Goal: Information Seeking & Learning: Learn about a topic

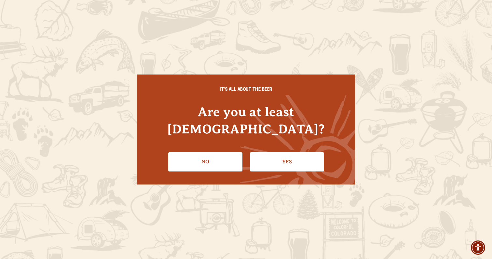
click at [262, 155] on link "Yes" at bounding box center [287, 161] width 74 height 19
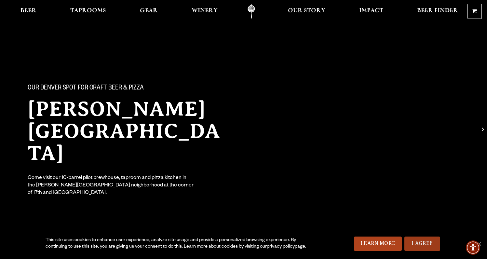
click at [430, 244] on link "I Agree" at bounding box center [422, 243] width 36 height 14
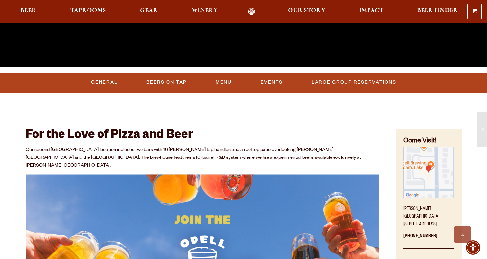
click at [259, 83] on link "Events" at bounding box center [271, 82] width 27 height 15
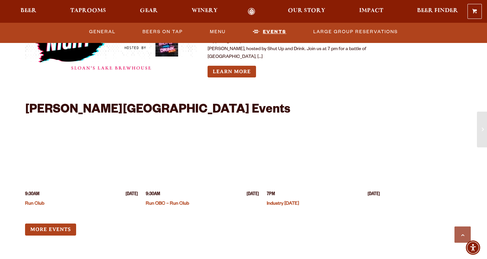
scroll to position [1640, 0]
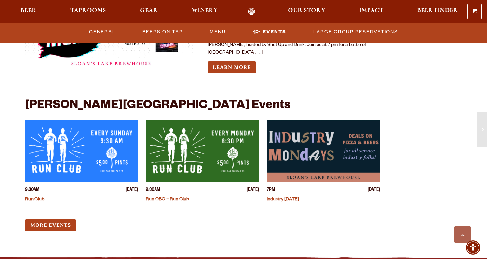
click at [300, 139] on img "View event details" at bounding box center [323, 151] width 113 height 62
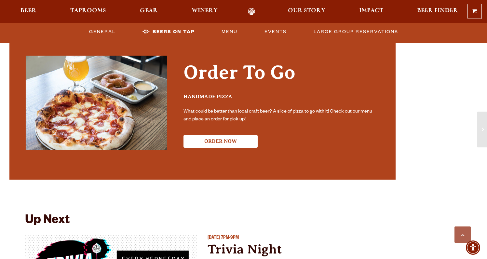
scroll to position [1351, 0]
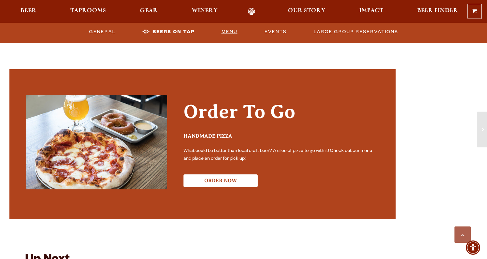
click at [233, 35] on link "Menu" at bounding box center [229, 31] width 21 height 15
